Goal: Information Seeking & Learning: Understand process/instructions

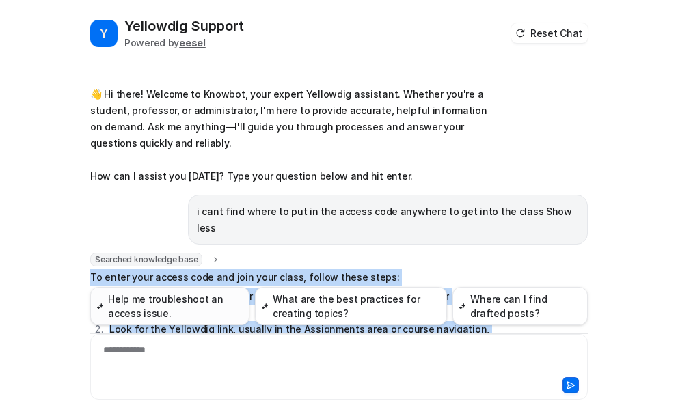
scroll to position [160, 0]
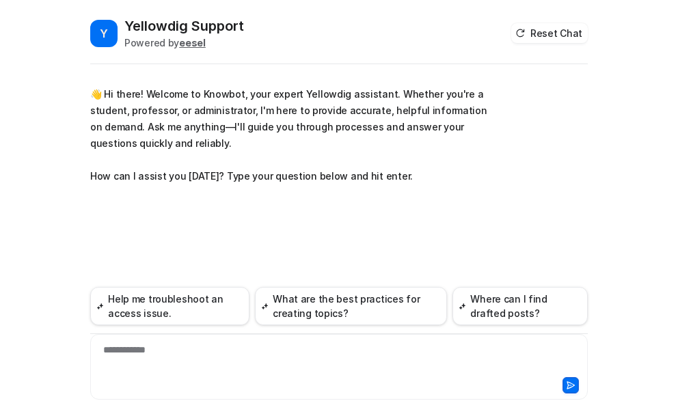
click at [167, 353] on div "**********" at bounding box center [339, 358] width 491 height 31
paste div
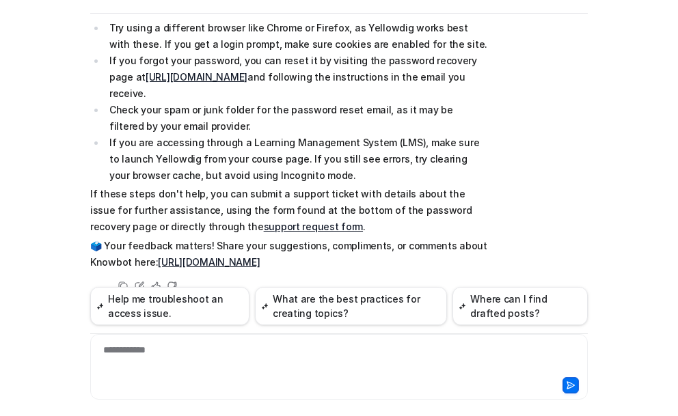
scroll to position [242, 0]
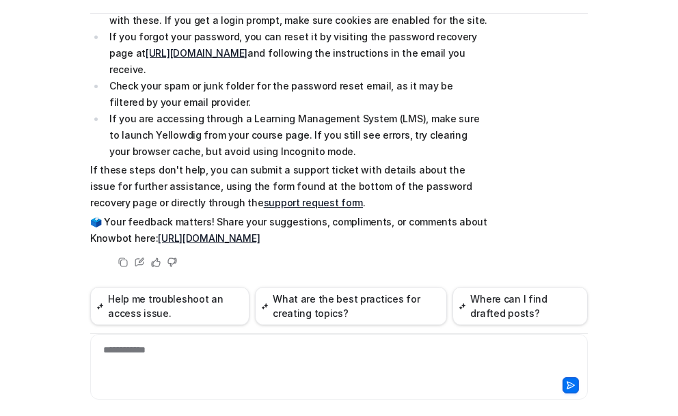
click at [152, 352] on div "**********" at bounding box center [339, 358] width 491 height 31
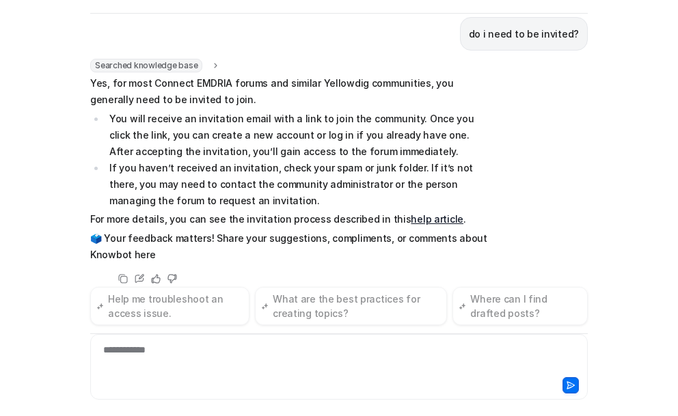
scroll to position [520, 0]
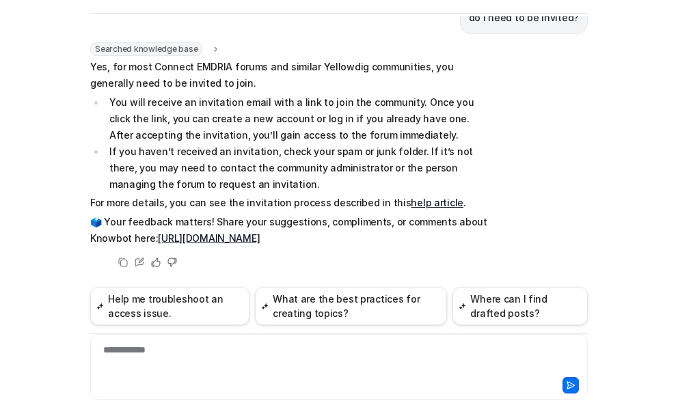
click at [411, 204] on link "help article" at bounding box center [437, 203] width 53 height 12
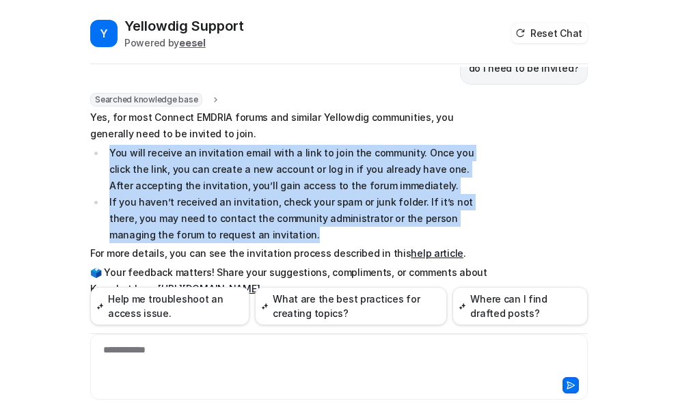
drag, startPoint x: 239, startPoint y: 236, endPoint x: 100, endPoint y: 148, distance: 164.1
click at [100, 148] on ul "You will receive an invitation email with a link to join the community. Once yo…" at bounding box center [290, 194] width 400 height 98
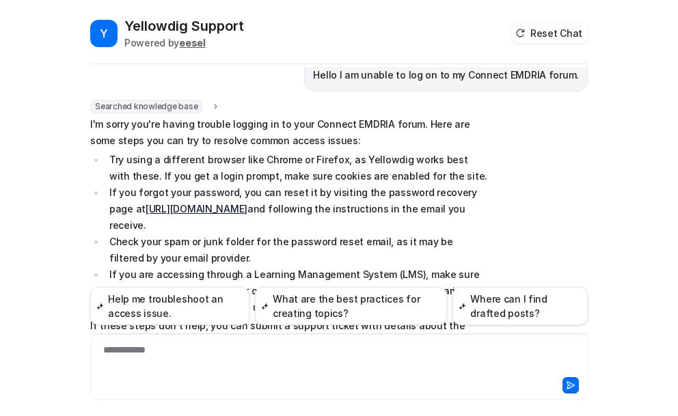
scroll to position [178, 0]
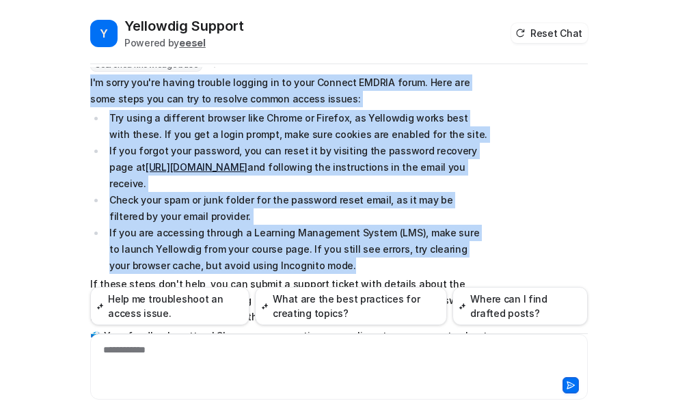
drag, startPoint x: 83, startPoint y: 83, endPoint x: 381, endPoint y: 263, distance: 348.1
click at [381, 263] on div "Y Yellowdig Support Powered by eesel Reset Chat 👋 Hi there! Welcome to Knowbot,…" at bounding box center [339, 216] width 520 height 400
copy span "I'm sorry you're having trouble logging in to your Connect EMDRIA forum. Here a…"
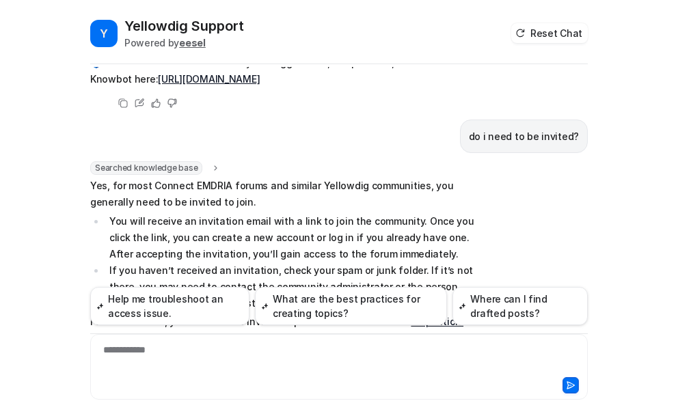
scroll to position [520, 0]
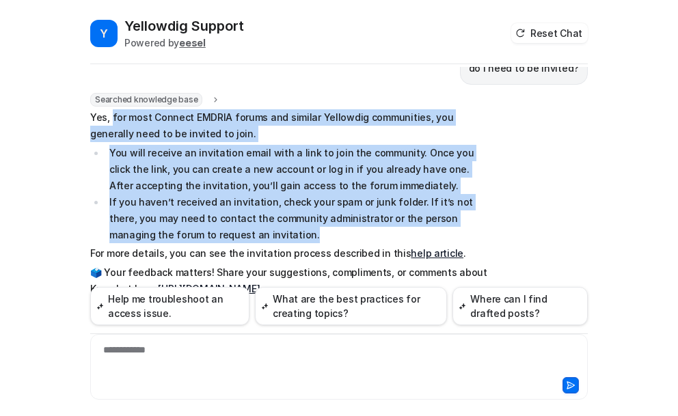
drag, startPoint x: 107, startPoint y: 114, endPoint x: 262, endPoint y: 239, distance: 198.4
click at [262, 239] on span "Yes, for most Connect EMDRIA forums and similar Yellowdig communities, you gene…" at bounding box center [290, 203] width 400 height 188
copy span "for most Connect EMDRIA forums and similar Yellowdig communities, you generally…"
click at [296, 232] on li "If you haven’t received an invitation, check your spam or junk folder. If it’s …" at bounding box center [297, 218] width 385 height 49
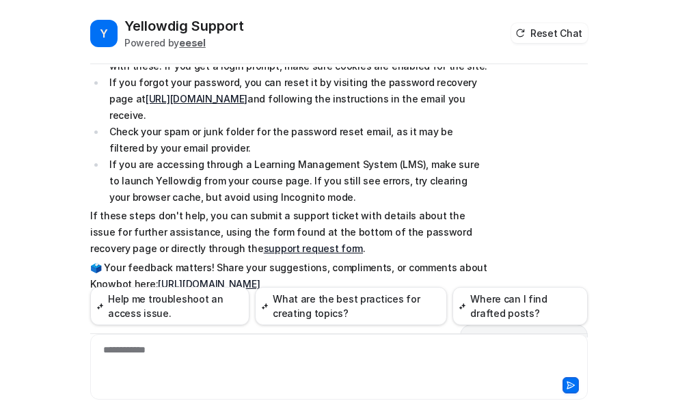
scroll to position [178, 0]
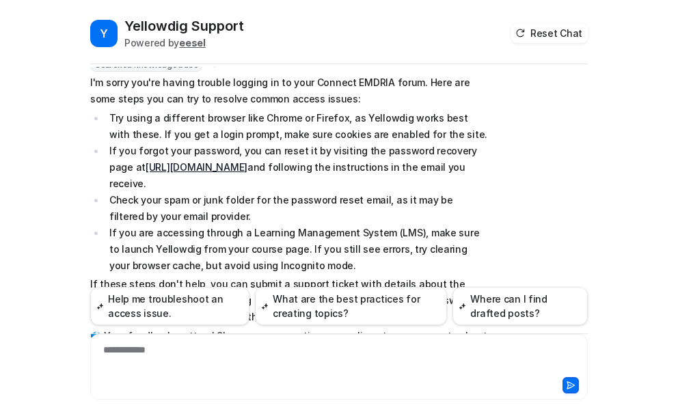
drag, startPoint x: 300, startPoint y: 168, endPoint x: 106, endPoint y: 167, distance: 194.2
click at [106, 167] on li "If you forgot your password, you can reset it by visiting the password recovery…" at bounding box center [297, 167] width 385 height 49
copy link "[URL][DOMAIN_NAME]"
click at [90, 179] on ul "Try using a different browser like Chrome or Firefox, as Yellowdig works best w…" at bounding box center [290, 192] width 400 height 164
drag, startPoint x: 299, startPoint y: 165, endPoint x: 104, endPoint y: 167, distance: 195.5
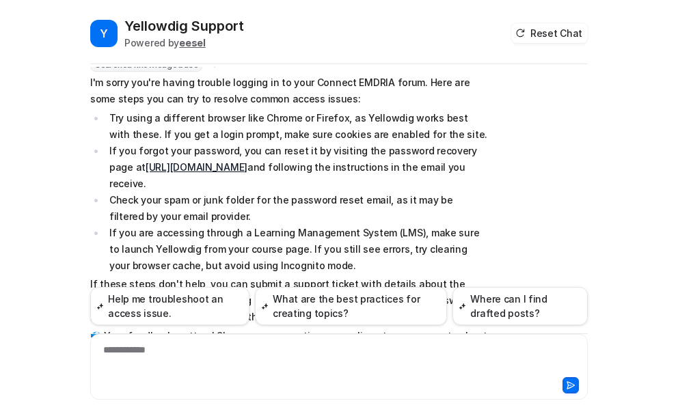
click at [105, 167] on li "If you forgot your password, you can reset it by visiting the password recovery…" at bounding box center [297, 167] width 385 height 49
copy link "[URL][DOMAIN_NAME]"
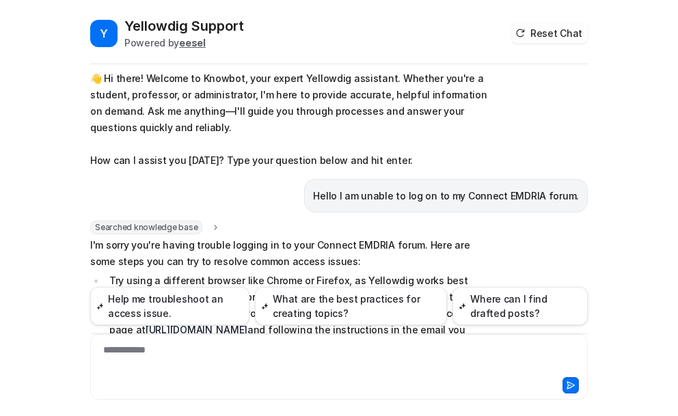
scroll to position [0, 0]
